Goal: Transaction & Acquisition: Obtain resource

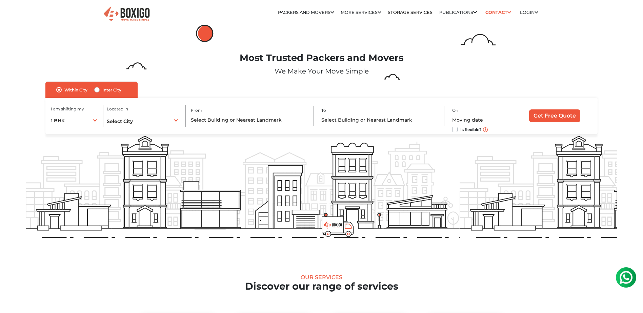
click at [102, 90] on label "Inter City" at bounding box center [111, 90] width 19 height 8
click at [97, 90] on input "Inter City" at bounding box center [96, 89] width 5 height 7
radio input "true"
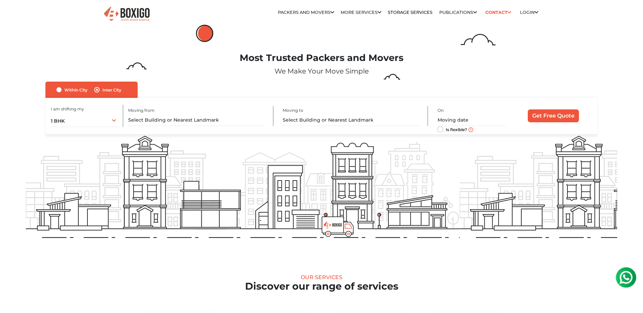
click at [62, 91] on div "Within City" at bounding box center [71, 90] width 31 height 8
click at [64, 91] on label "Within City" at bounding box center [75, 90] width 23 height 8
click at [57, 91] on input "Within City" at bounding box center [58, 89] width 5 height 7
radio input "true"
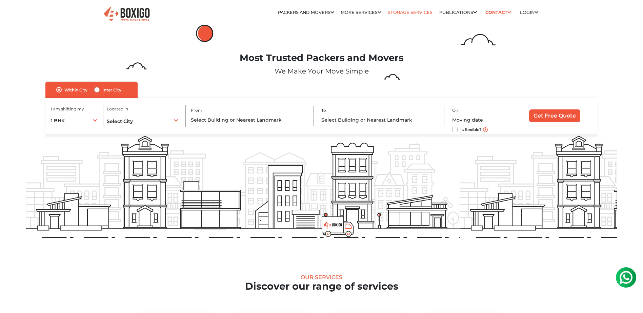
click at [400, 14] on link "Storage Services" at bounding box center [410, 12] width 45 height 5
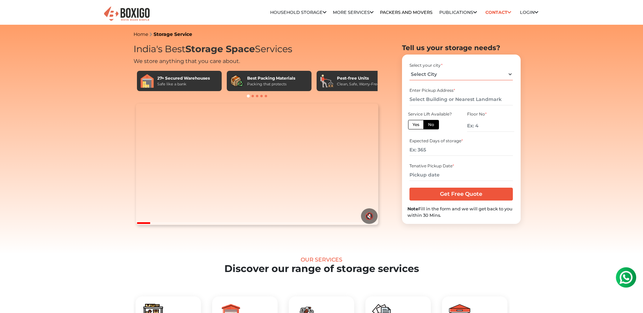
click at [424, 72] on select "Select City Bangalore Bengaluru Bhopal Bhubaneswar Chennai Coimbatore Cuttack D…" at bounding box center [460, 74] width 103 height 12
select select "Pune"
click at [409, 68] on select "Select City Bangalore Bengaluru Bhopal Bhubaneswar Chennai Coimbatore Cuttack D…" at bounding box center [460, 74] width 103 height 12
click at [484, 98] on input "text" at bounding box center [460, 100] width 103 height 12
click at [427, 104] on input "text" at bounding box center [460, 100] width 103 height 12
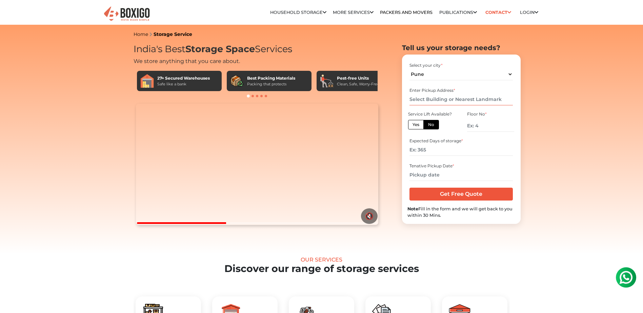
click at [417, 99] on input "text" at bounding box center [460, 100] width 103 height 12
click at [419, 128] on label "Yes" at bounding box center [416, 124] width 16 height 9
click at [417, 126] on input "Yes" at bounding box center [414, 124] width 4 height 4
radio input "true"
click at [433, 128] on label "No" at bounding box center [431, 124] width 16 height 9
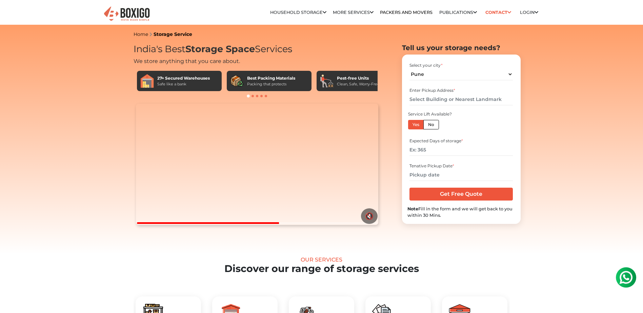
click at [432, 126] on input "No" at bounding box center [430, 124] width 4 height 4
radio input "true"
click at [442, 97] on input "text" at bounding box center [460, 100] width 103 height 12
type input "R"
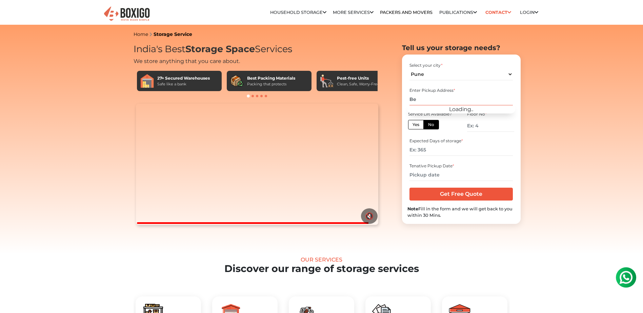
type input "B"
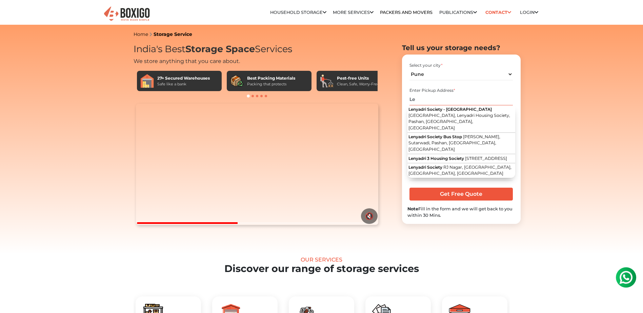
type input "L"
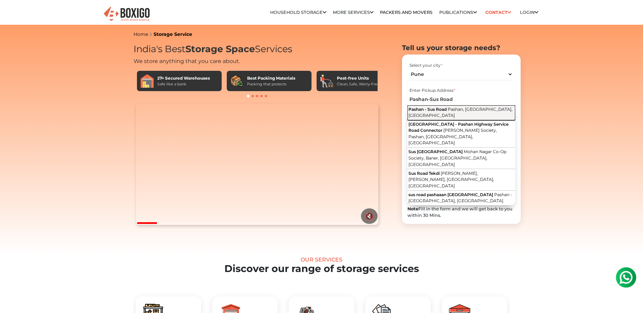
click at [435, 110] on span "Pashan - Sus Road" at bounding box center [427, 109] width 38 height 5
type input "Pashan - Sus Road, Pashan, Pune, Maharashtra"
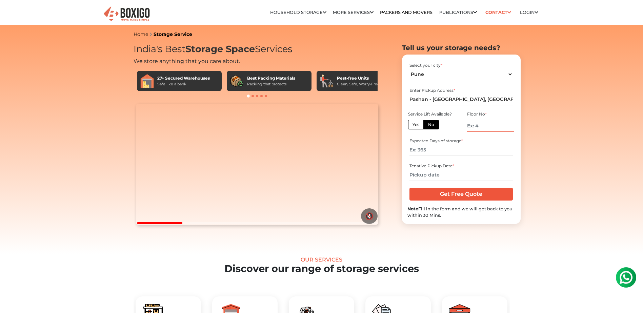
click at [477, 129] on input "number" at bounding box center [490, 126] width 47 height 12
type input "2"
click at [482, 137] on div "Expected Days of storage *" at bounding box center [461, 147] width 108 height 22
click at [427, 151] on input "number" at bounding box center [460, 150] width 103 height 12
type input "90"
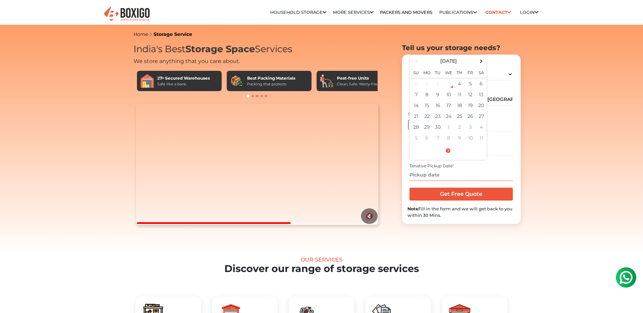
click at [421, 180] on input "text" at bounding box center [460, 175] width 103 height 12
click at [457, 83] on td "4" at bounding box center [459, 83] width 11 height 11
type input "09/04/2025 3:16 PM"
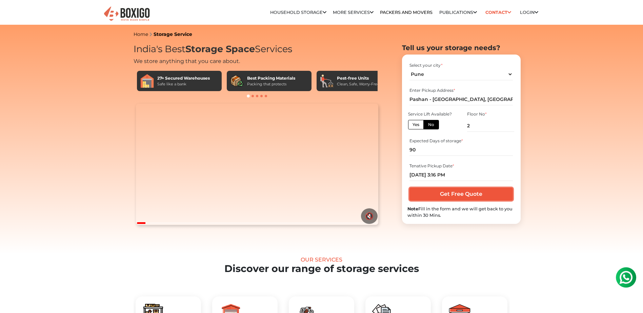
click at [452, 193] on input "Get Free Quote" at bounding box center [460, 194] width 103 height 13
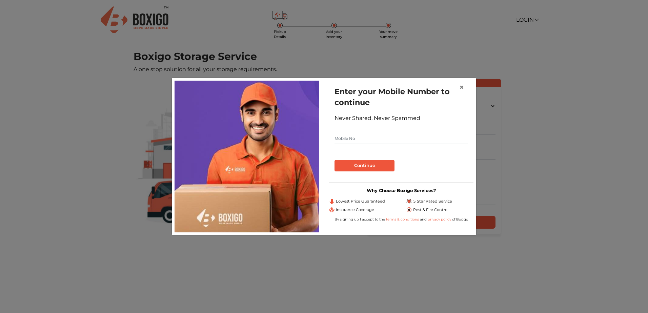
click at [414, 136] on input "text" at bounding box center [400, 138] width 133 height 11
type input "+"
click at [362, 169] on button "Continue" at bounding box center [364, 166] width 60 height 12
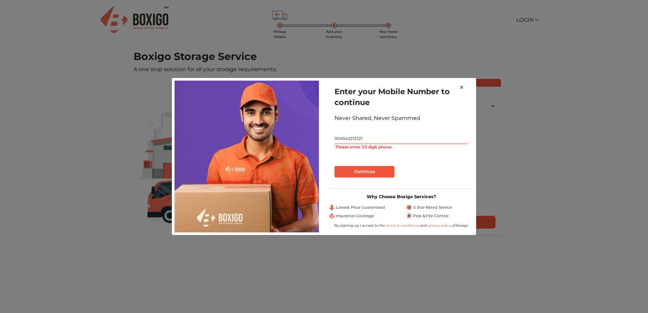
click at [383, 136] on input "004542212221" at bounding box center [400, 138] width 133 height 11
type input "[PHONE_NUMBER]"
click at [366, 178] on div "Enter your Mobile Number to continue Never Shared, Never Spammed [PHONE_NUMBER]…" at bounding box center [401, 132] width 144 height 102
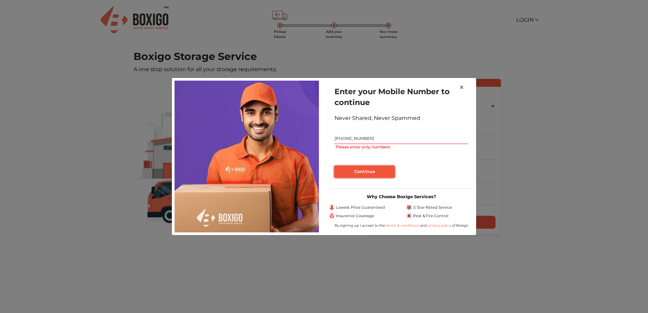
click at [367, 176] on button "Continue" at bounding box center [364, 172] width 60 height 12
click at [364, 174] on button "Continue" at bounding box center [364, 172] width 60 height 12
click at [362, 170] on button "Continue" at bounding box center [364, 172] width 60 height 12
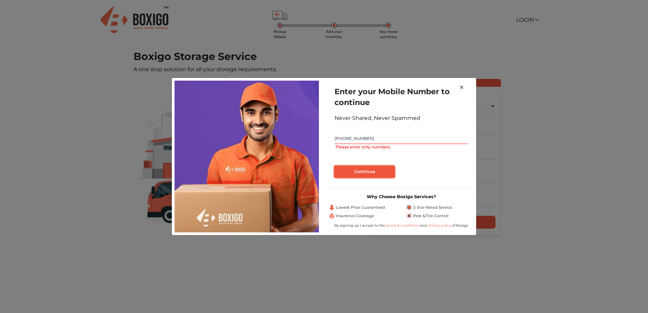
click at [362, 170] on button "Continue" at bounding box center [364, 172] width 60 height 12
click at [462, 88] on span "×" at bounding box center [461, 87] width 5 height 10
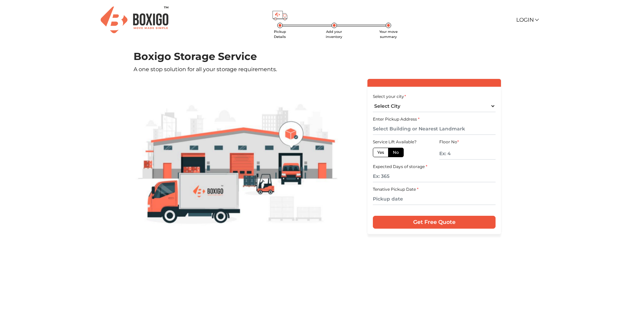
click at [555, 131] on main "Pickup Details Add your inventory Your move summary Boxigo Storage Service A on…" at bounding box center [321, 187] width 643 height 275
